Goal: Information Seeking & Learning: Learn about a topic

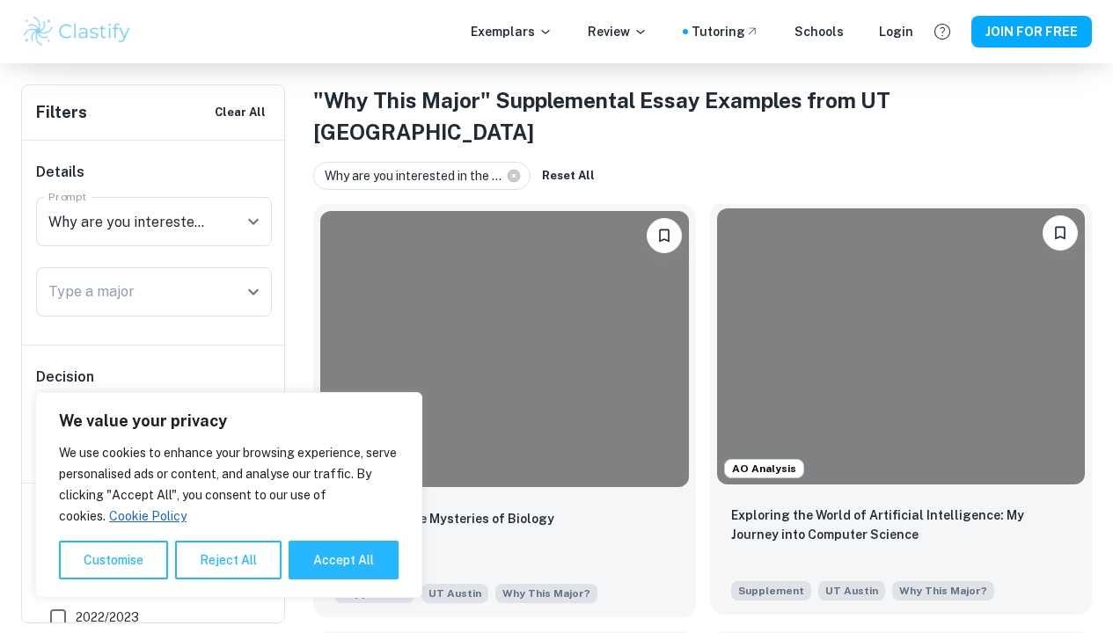
scroll to position [330, 0]
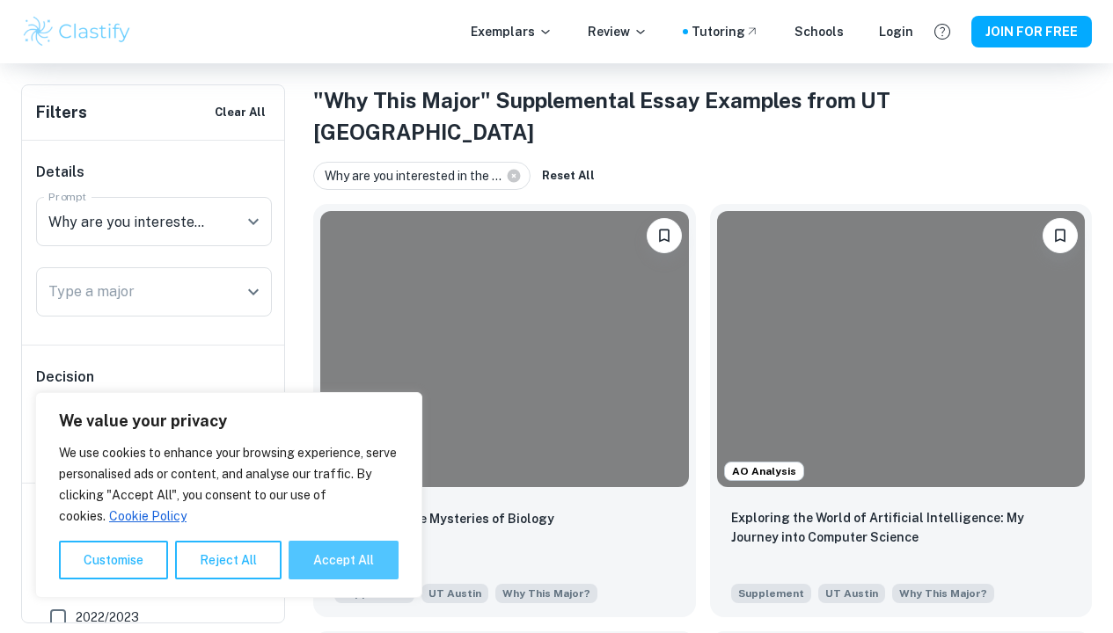
click at [356, 551] on button "Accept All" at bounding box center [344, 560] width 110 height 39
checkbox input "true"
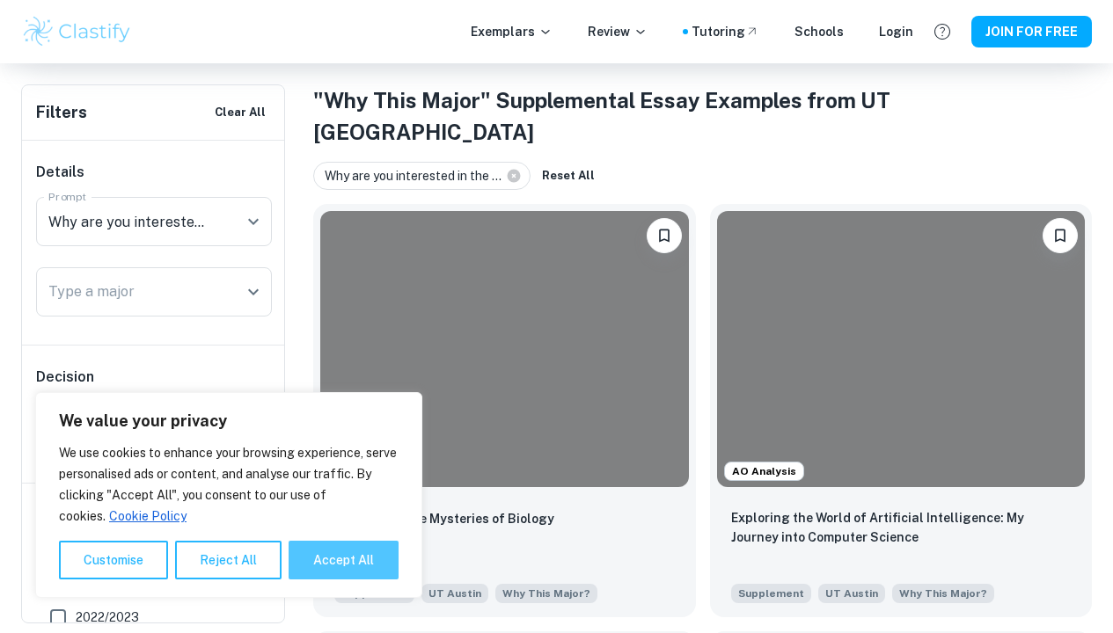
checkbox input "true"
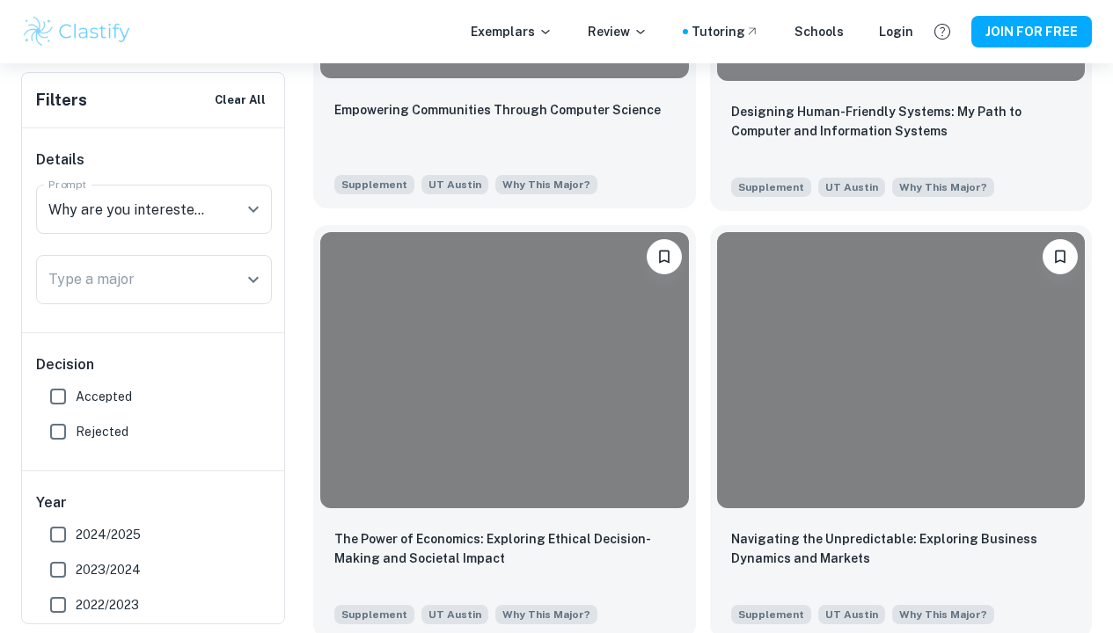
scroll to position [2875, 0]
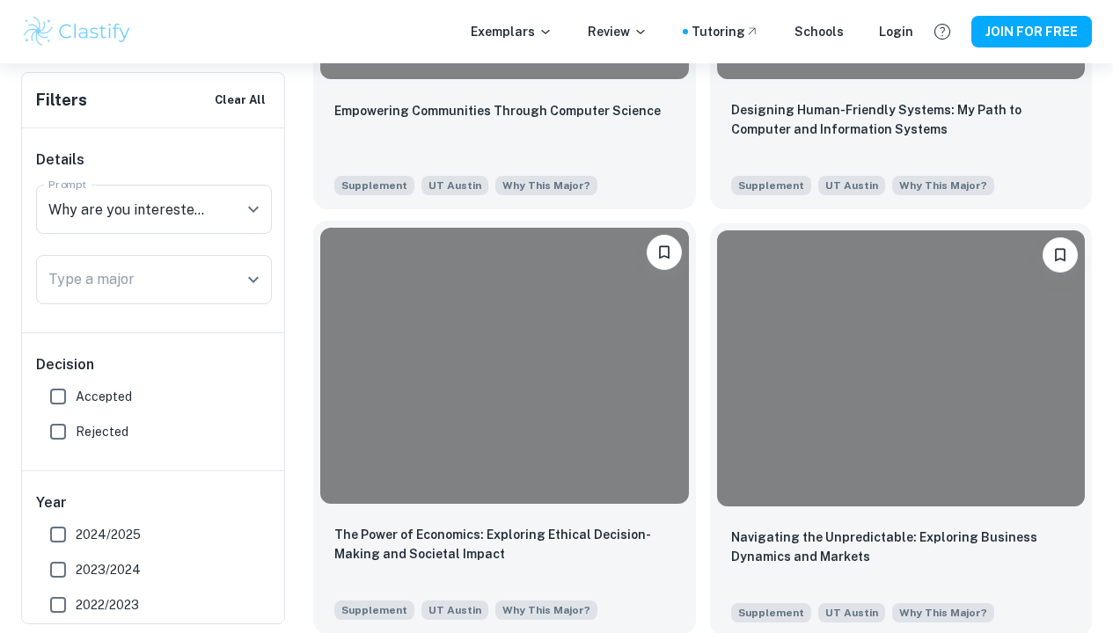
click at [520, 329] on div at bounding box center [504, 366] width 369 height 276
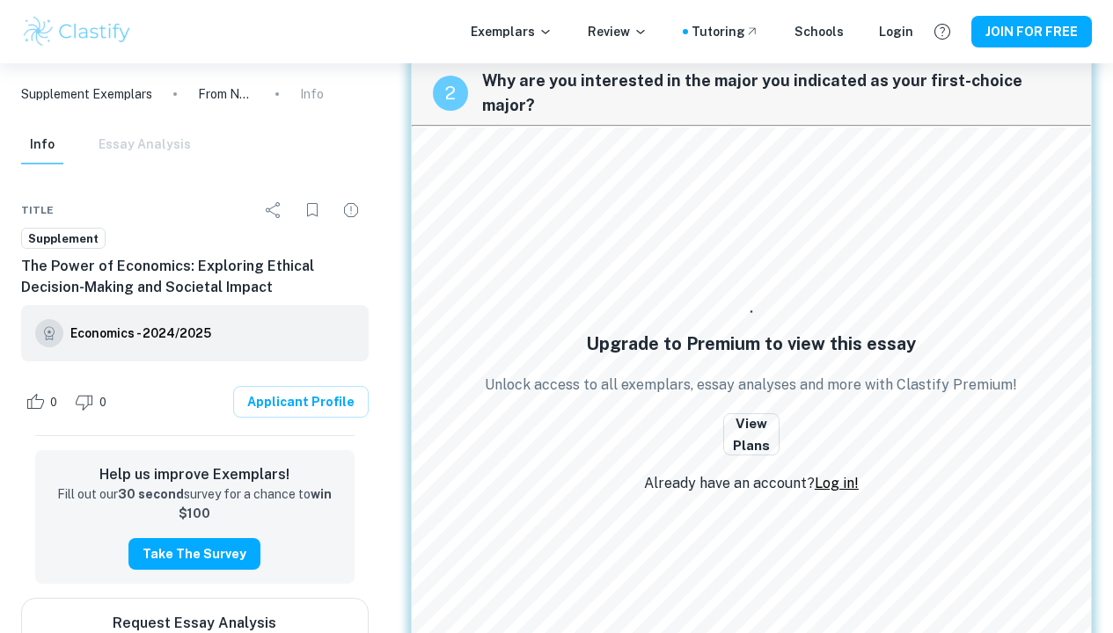
scroll to position [640, 0]
